Goal: Information Seeking & Learning: Check status

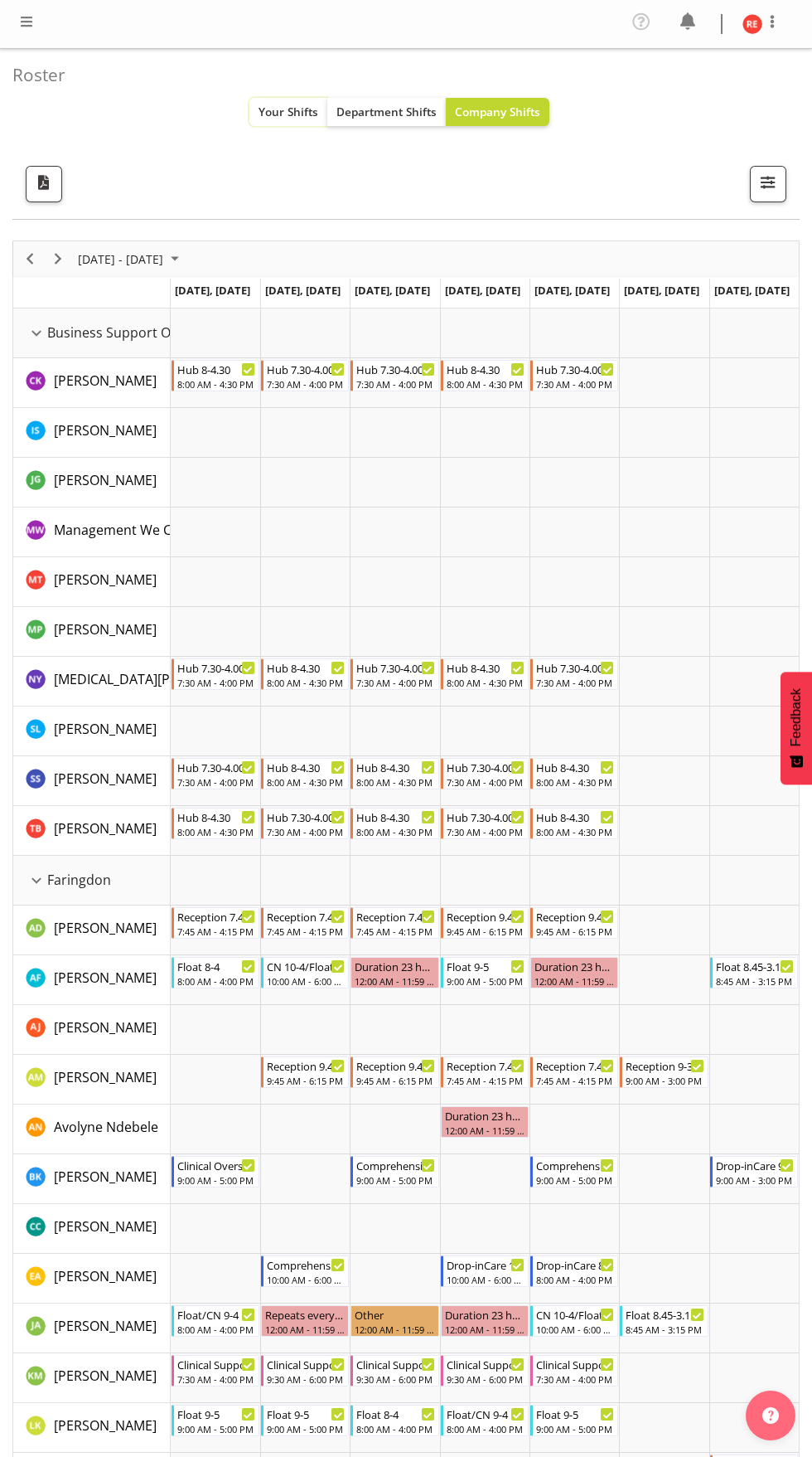
click at [276, 105] on span "Your Shifts" at bounding box center [289, 111] width 60 height 15
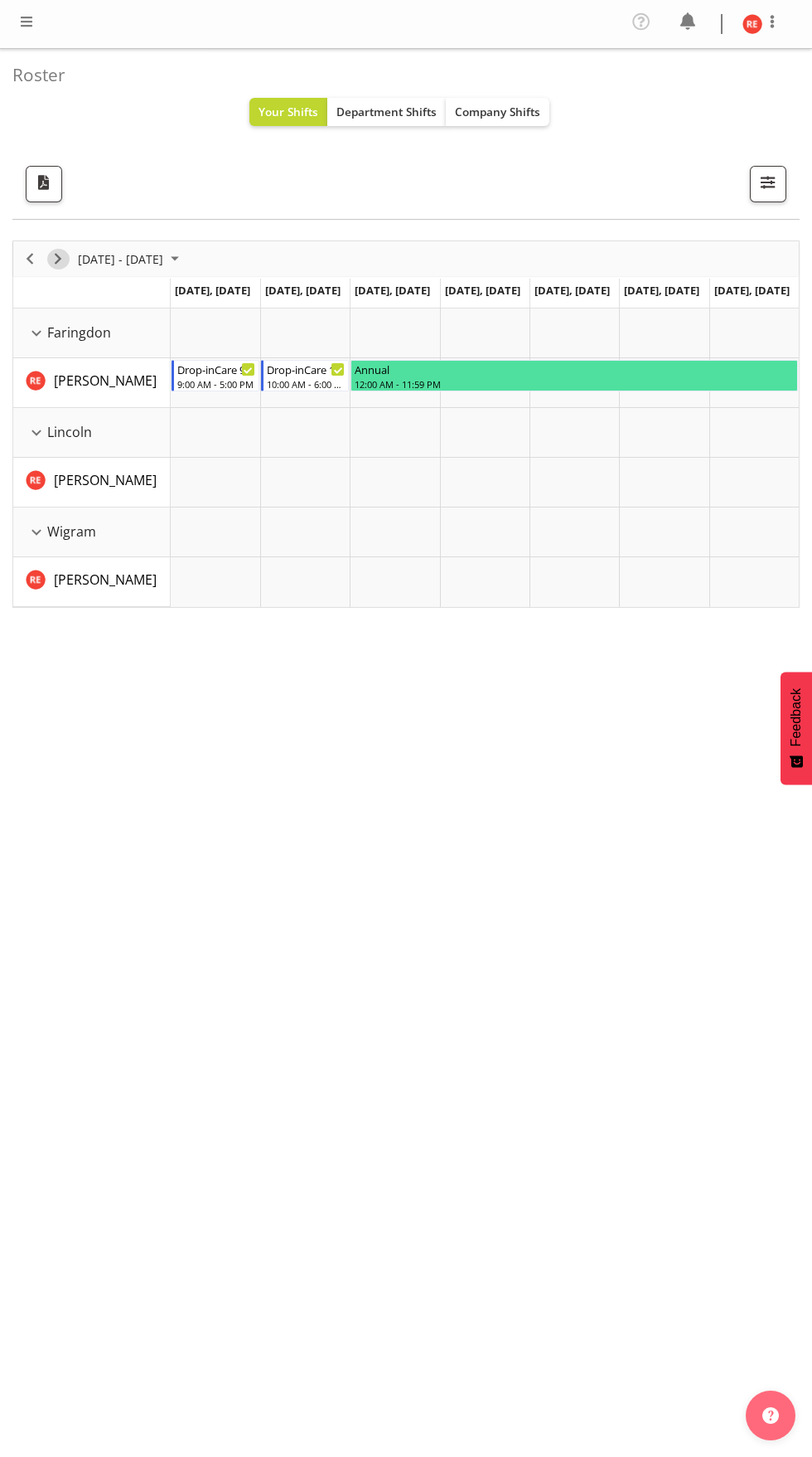
click at [58, 249] on span "Next" at bounding box center [58, 259] width 20 height 21
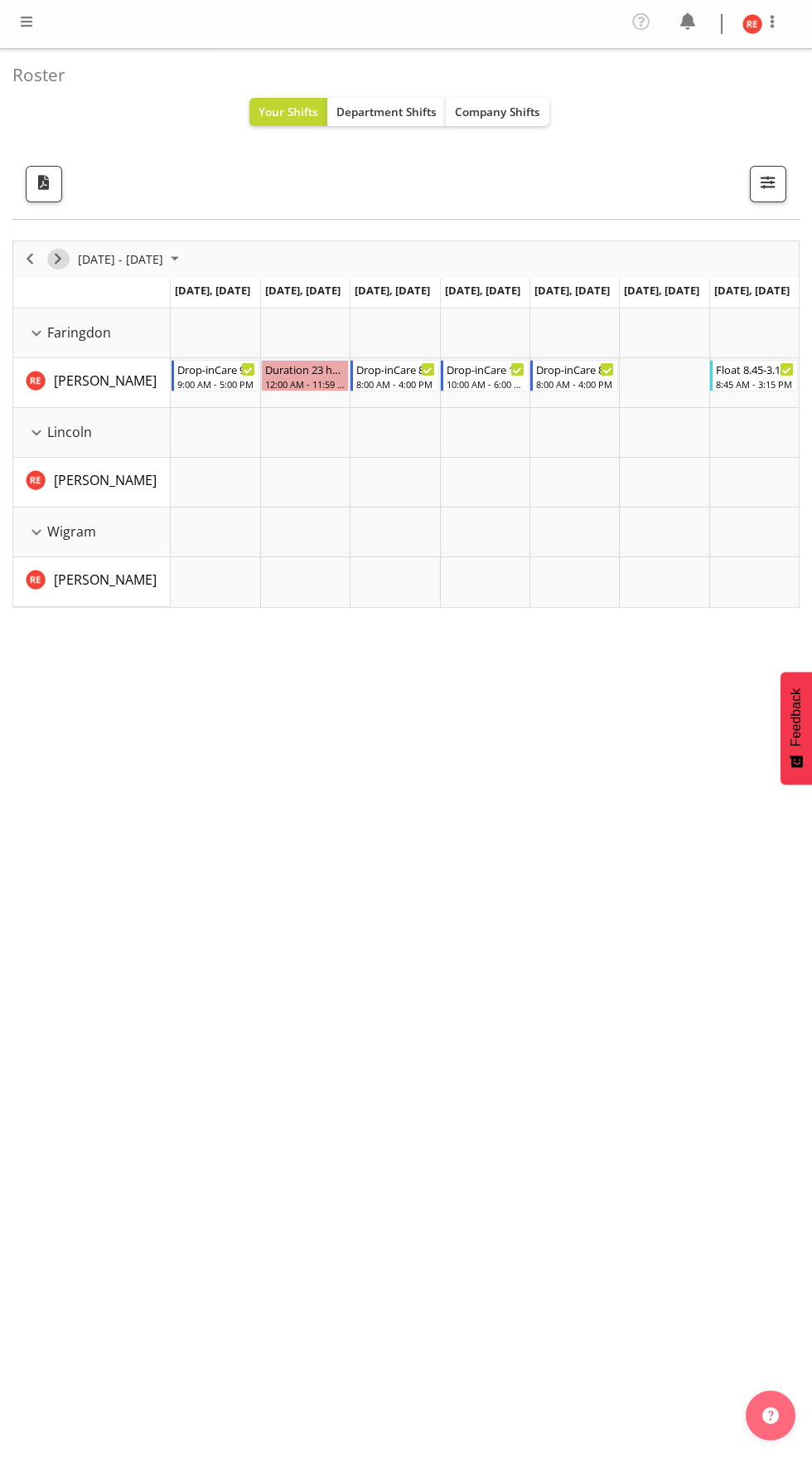
click at [62, 265] on span "Next" at bounding box center [58, 259] width 20 height 21
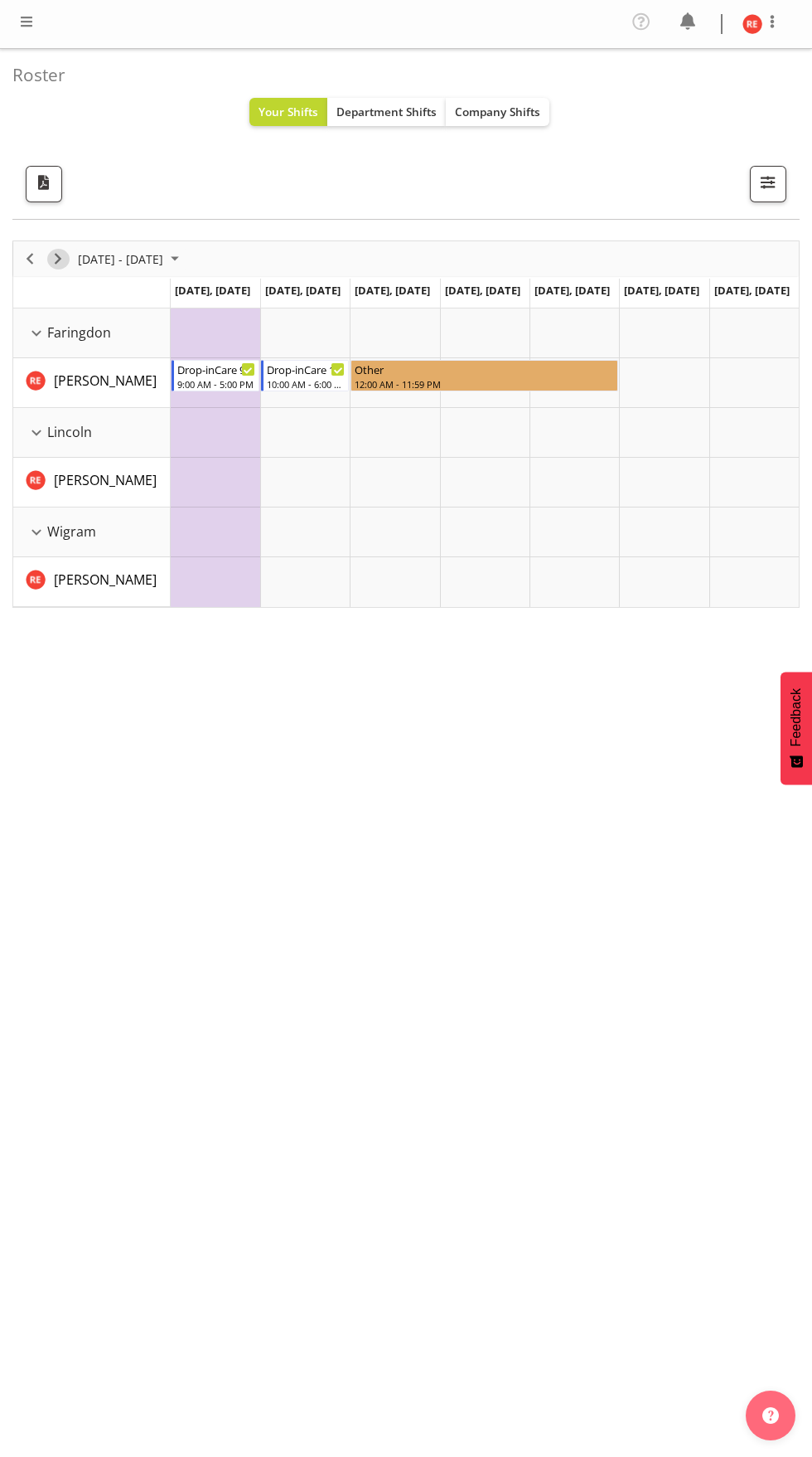
click at [58, 259] on span "Next" at bounding box center [58, 259] width 20 height 21
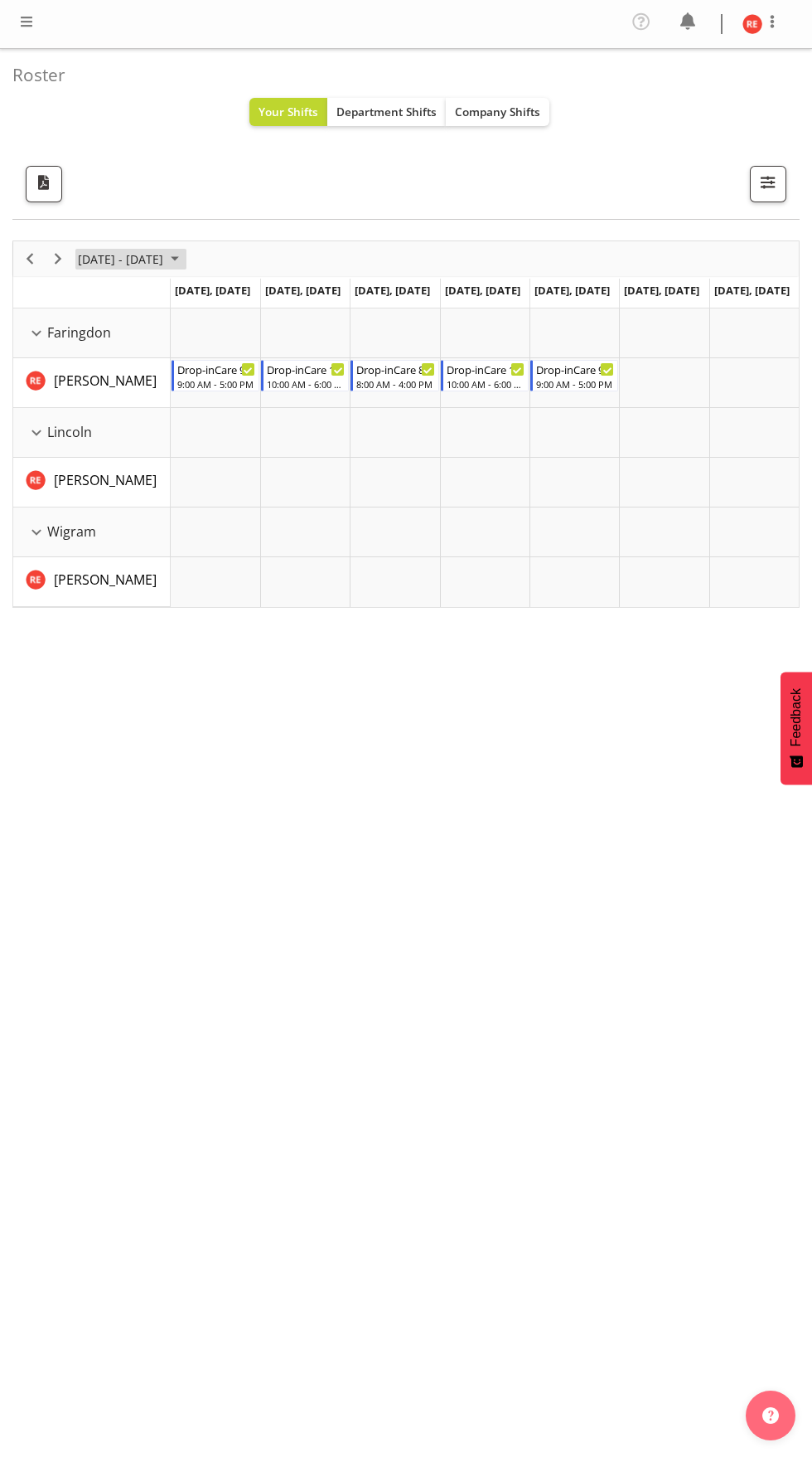
click at [86, 268] on span "[DATE] - [DATE]" at bounding box center [121, 259] width 88 height 21
click at [169, 186] on div "All Locations Clear Business Support Office [GEOGRAPHIC_DATA] Ilam [GEOGRAPHIC_…" at bounding box center [400, 184] width 774 height 36
click at [67, 250] on div "Timeline Week of September 29, 2025" at bounding box center [58, 258] width 28 height 35
click at [58, 259] on span "Next" at bounding box center [58, 259] width 20 height 21
click at [67, 256] on span "Next" at bounding box center [58, 259] width 20 height 21
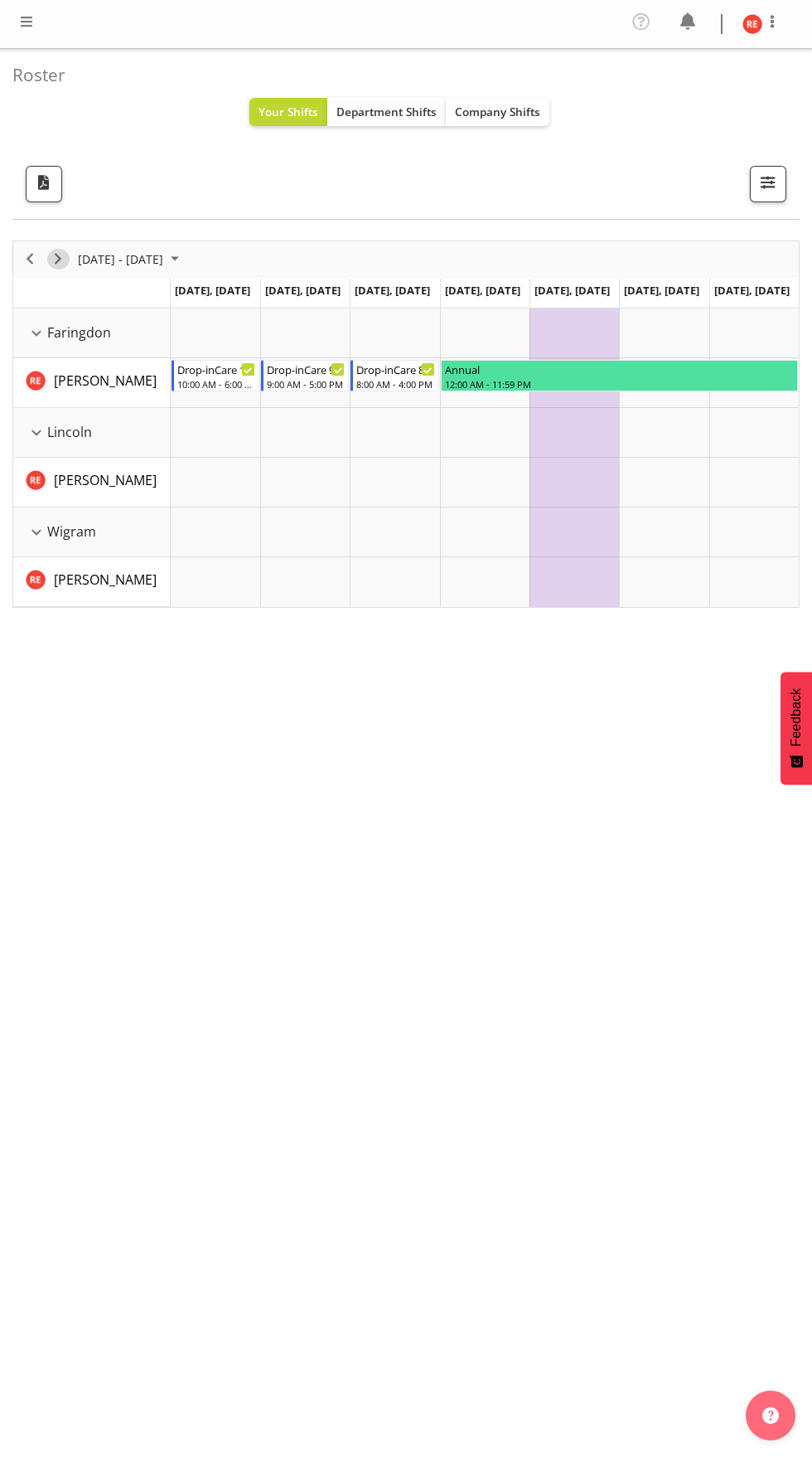
click at [62, 259] on span "Next" at bounding box center [58, 259] width 20 height 21
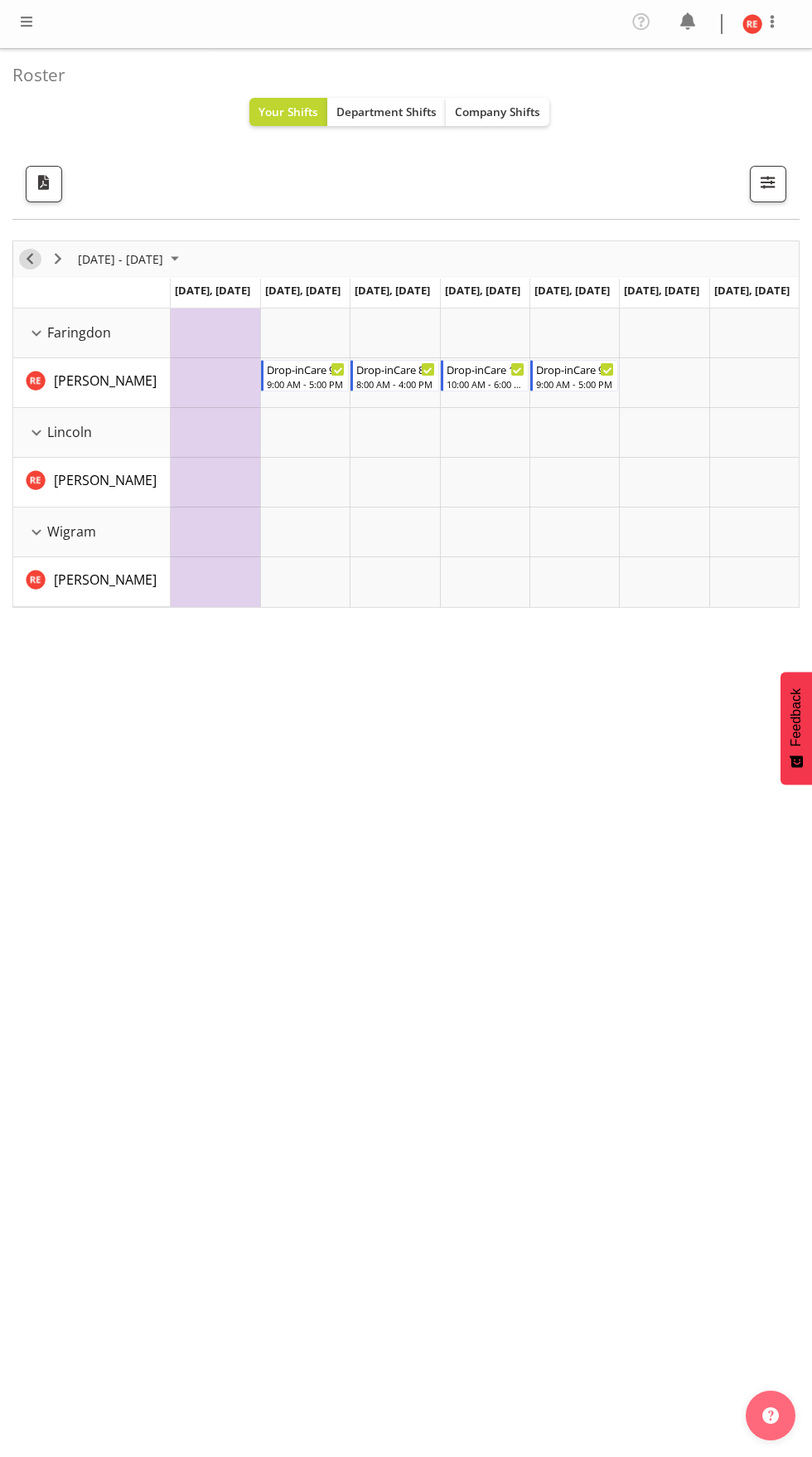
click at [27, 250] on span "Previous" at bounding box center [30, 259] width 20 height 21
